Goal: Information Seeking & Learning: Learn about a topic

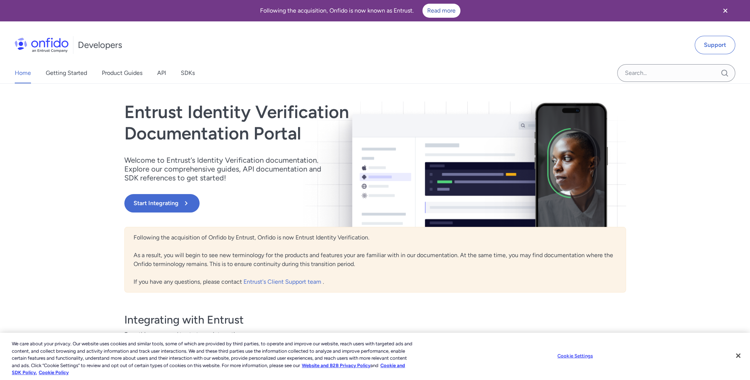
click at [180, 70] on div "Home Getting Started Product Guides API SDKs" at bounding box center [112, 73] width 224 height 21
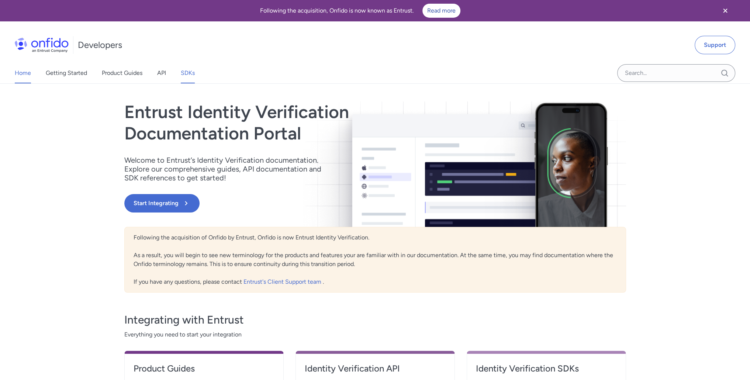
click at [183, 72] on link "SDKs" at bounding box center [188, 73] width 14 height 21
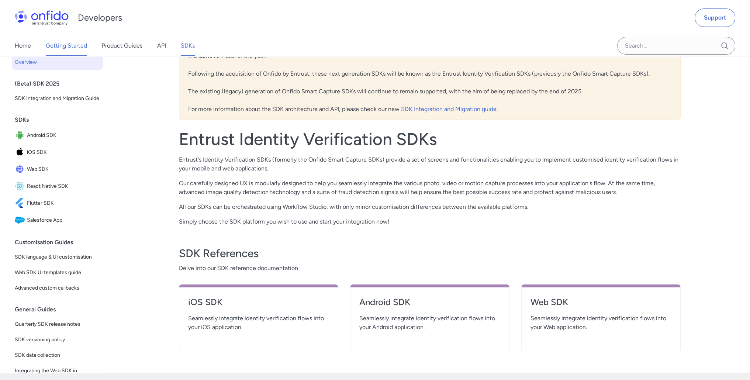
click at [78, 51] on link "Getting Started" at bounding box center [66, 45] width 41 height 21
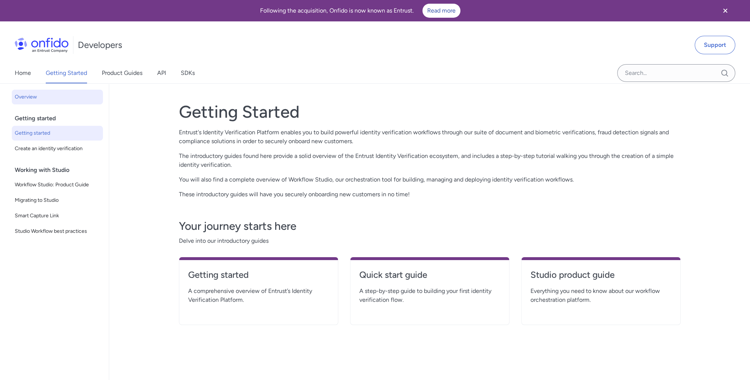
click at [53, 129] on span "Getting started" at bounding box center [57, 133] width 85 height 9
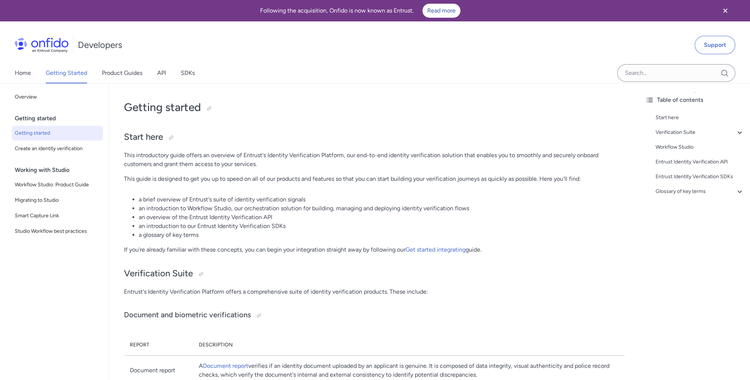
click at [32, 70] on div "Home Getting Started Product Guides API SDKs" at bounding box center [112, 73] width 224 height 21
click at [29, 73] on link "Home" at bounding box center [23, 73] width 16 height 21
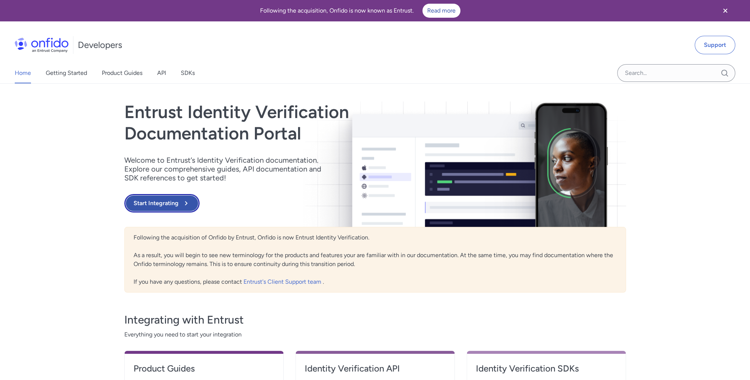
click at [167, 204] on button "Start Integrating" at bounding box center [161, 203] width 75 height 18
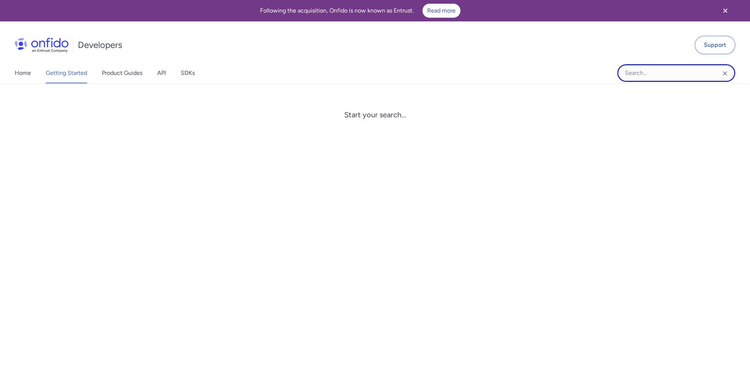
click at [651, 66] on input "Onfido search input field" at bounding box center [676, 73] width 118 height 18
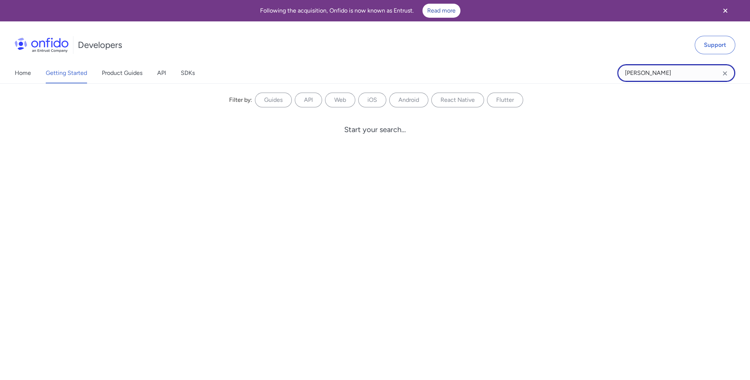
type input "[PERSON_NAME]"
